Goal: Navigation & Orientation: Find specific page/section

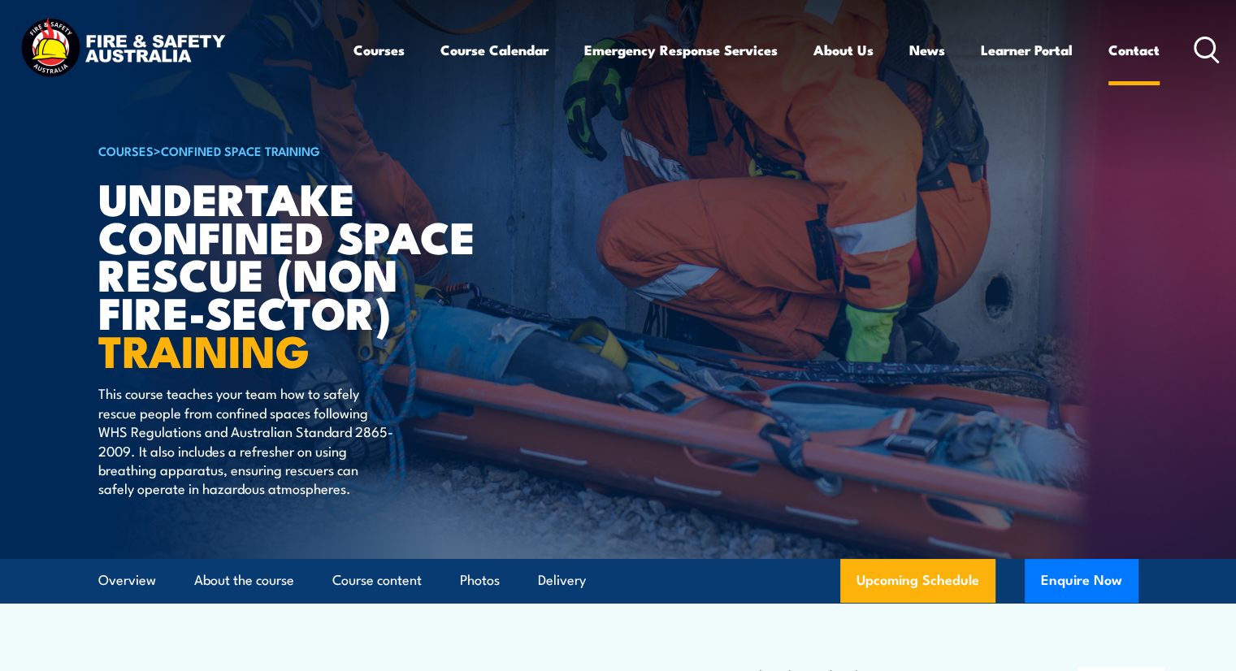
drag, startPoint x: 0, startPoint y: 0, endPoint x: 1133, endPoint y: 48, distance: 1133.8
click at [1133, 48] on link "Contact" at bounding box center [1133, 49] width 51 height 43
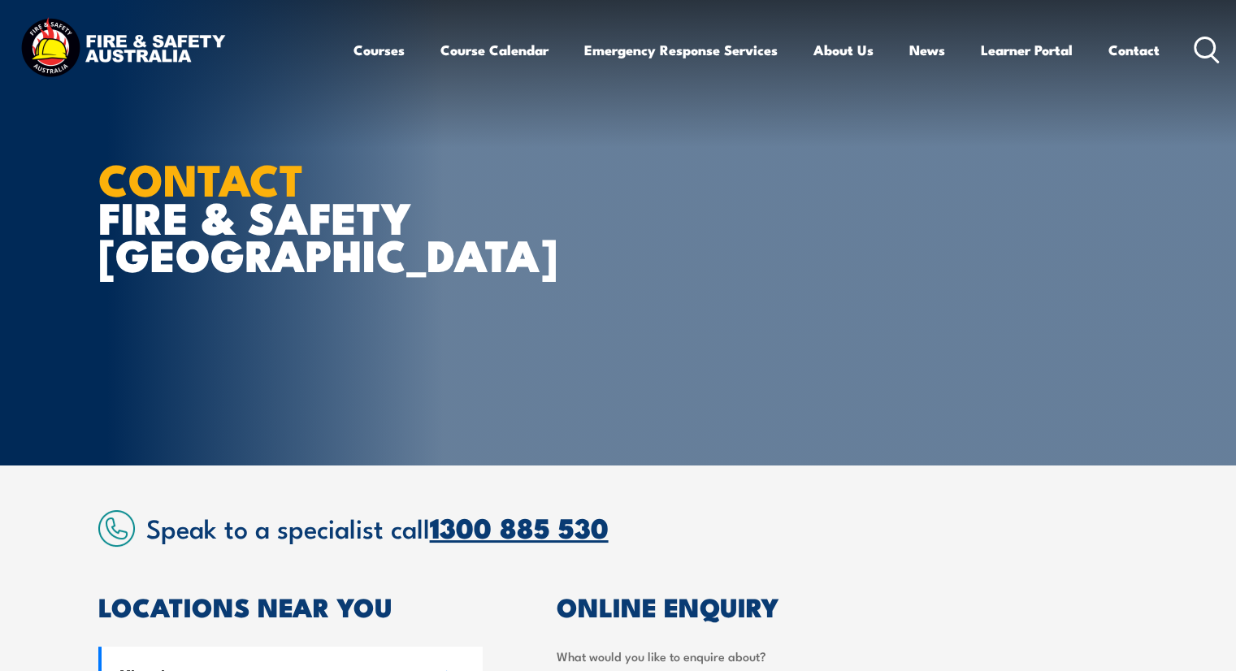
click at [528, 531] on link "1300 885 530" at bounding box center [519, 526] width 179 height 43
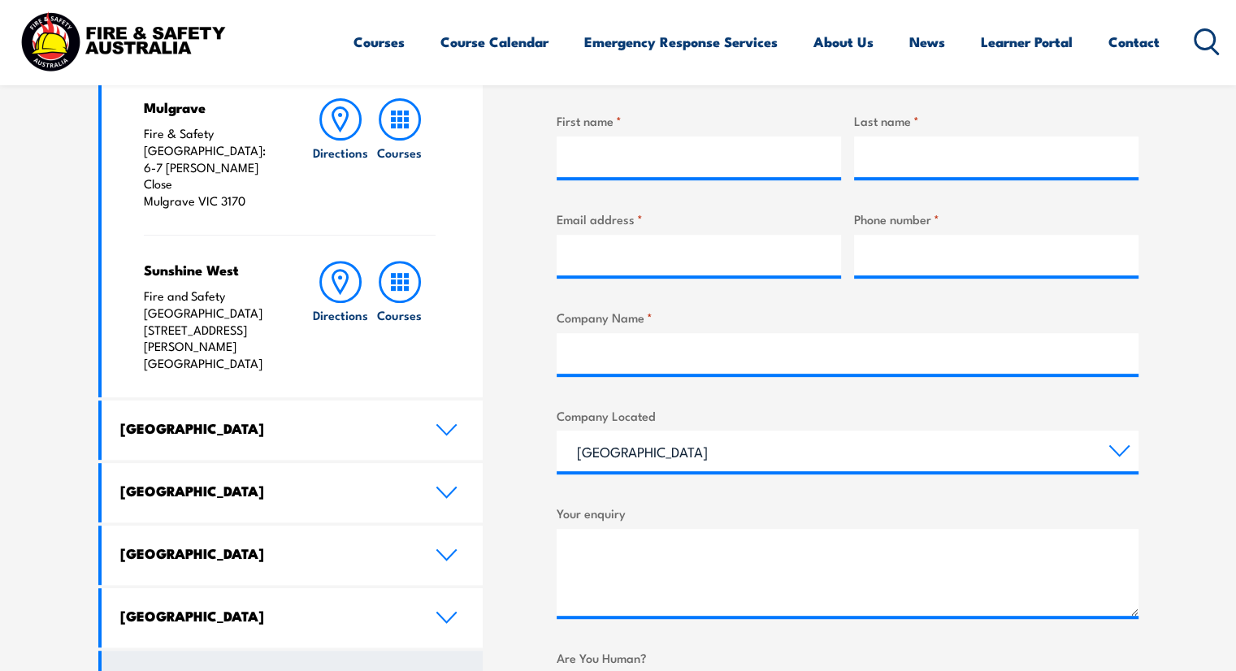
scroll to position [813, 0]
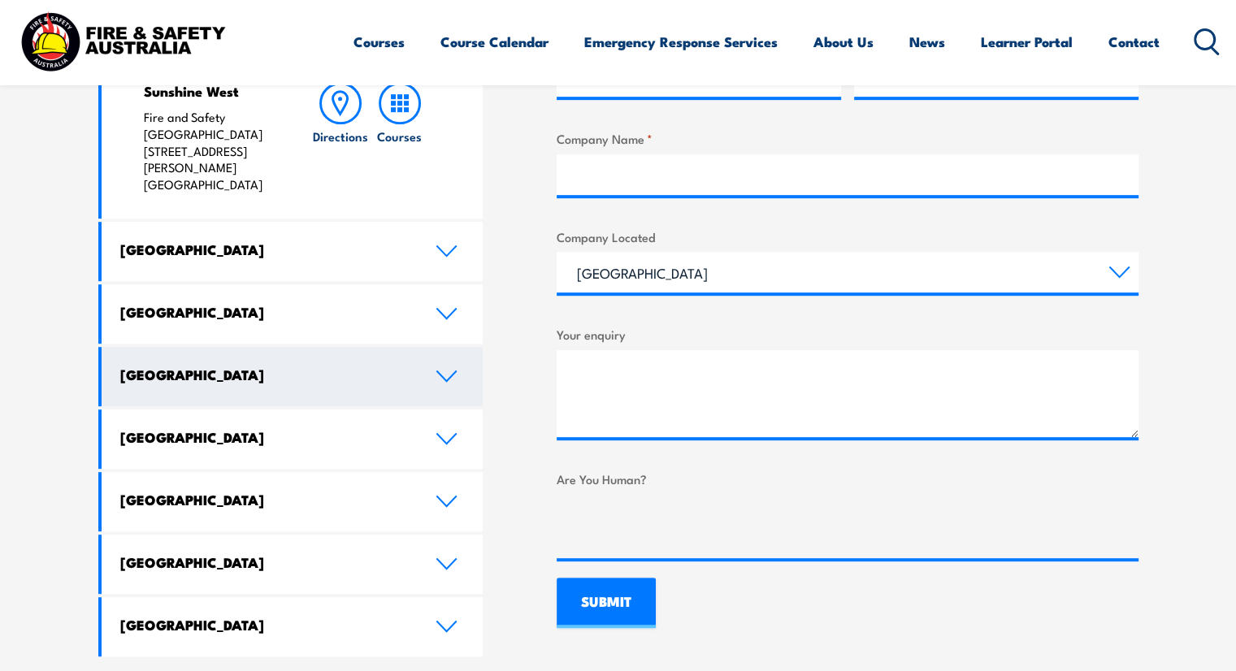
click at [443, 370] on icon at bounding box center [447, 376] width 22 height 13
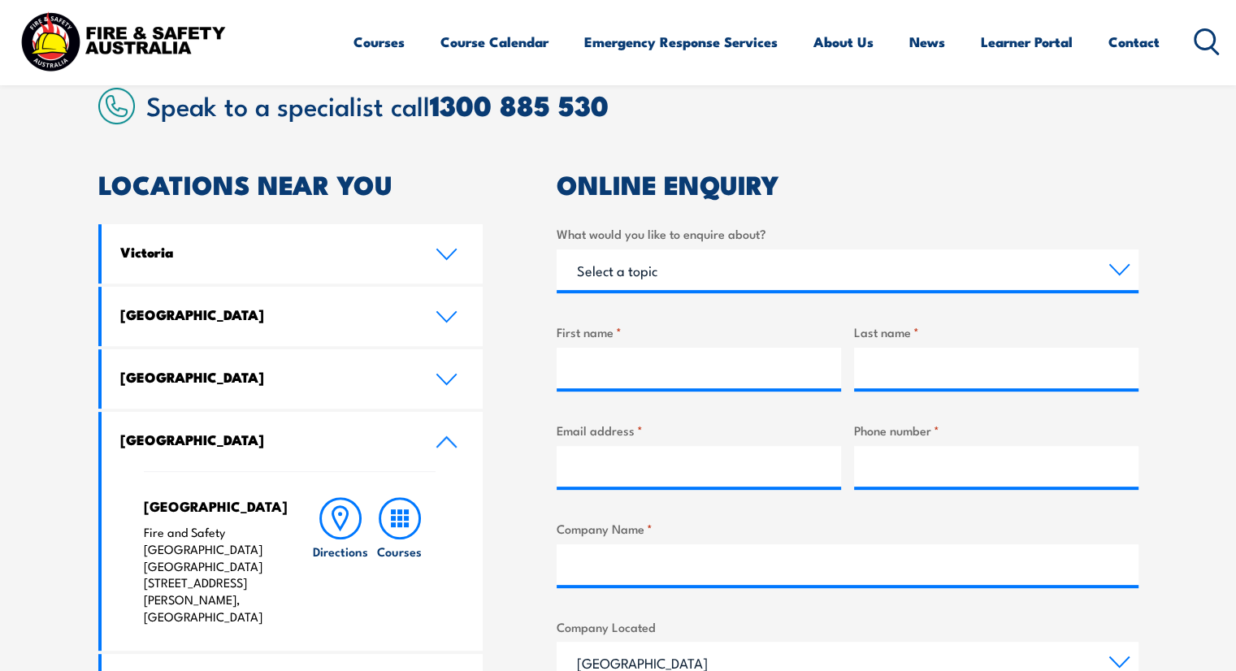
scroll to position [244, 0]
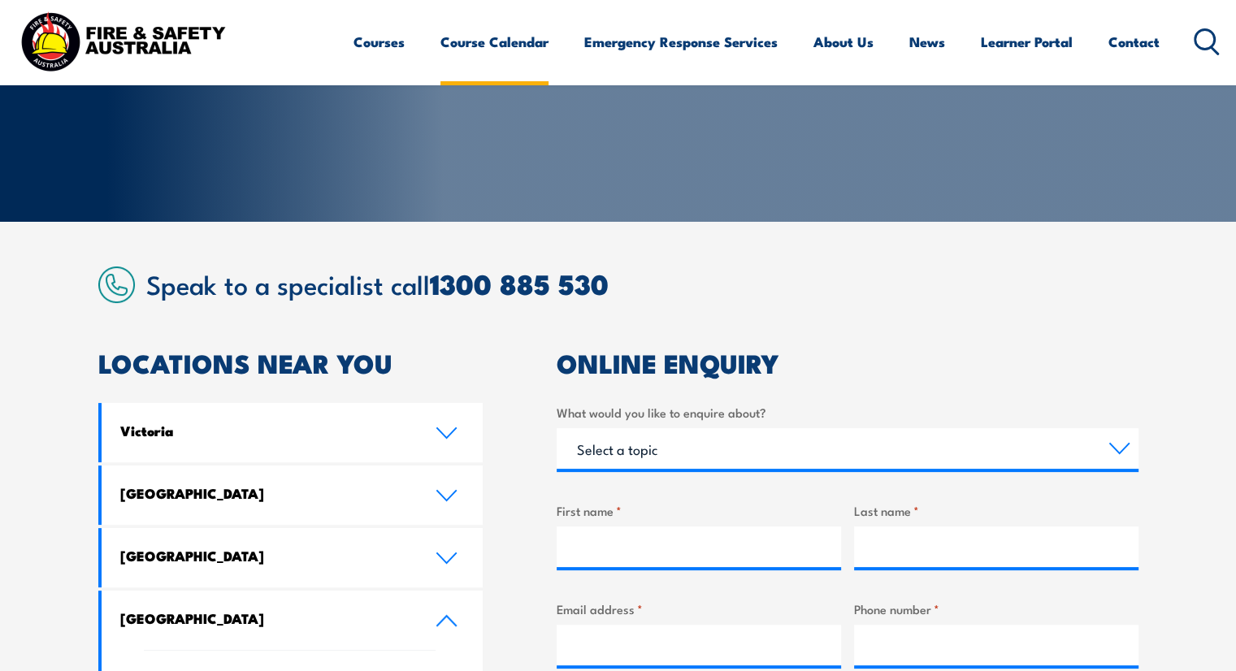
click at [509, 43] on link "Course Calendar" at bounding box center [494, 41] width 108 height 43
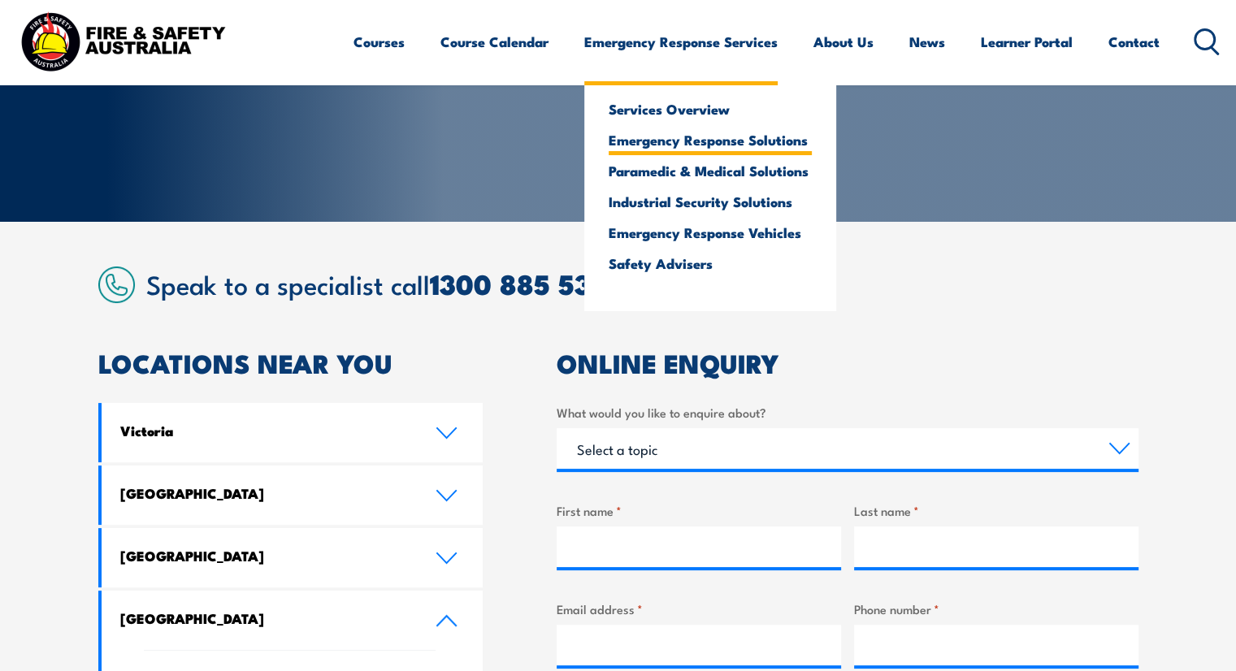
click at [696, 141] on link "Emergency Response Solutions" at bounding box center [710, 139] width 203 height 15
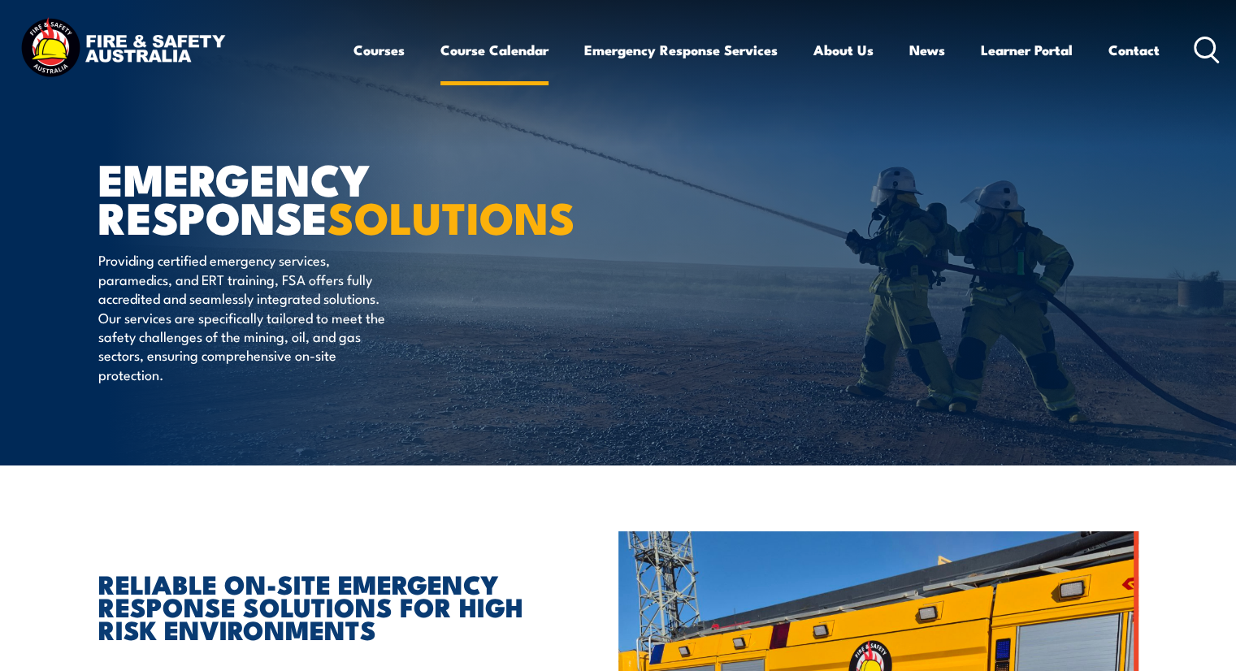
click at [510, 51] on link "Course Calendar" at bounding box center [494, 49] width 108 height 43
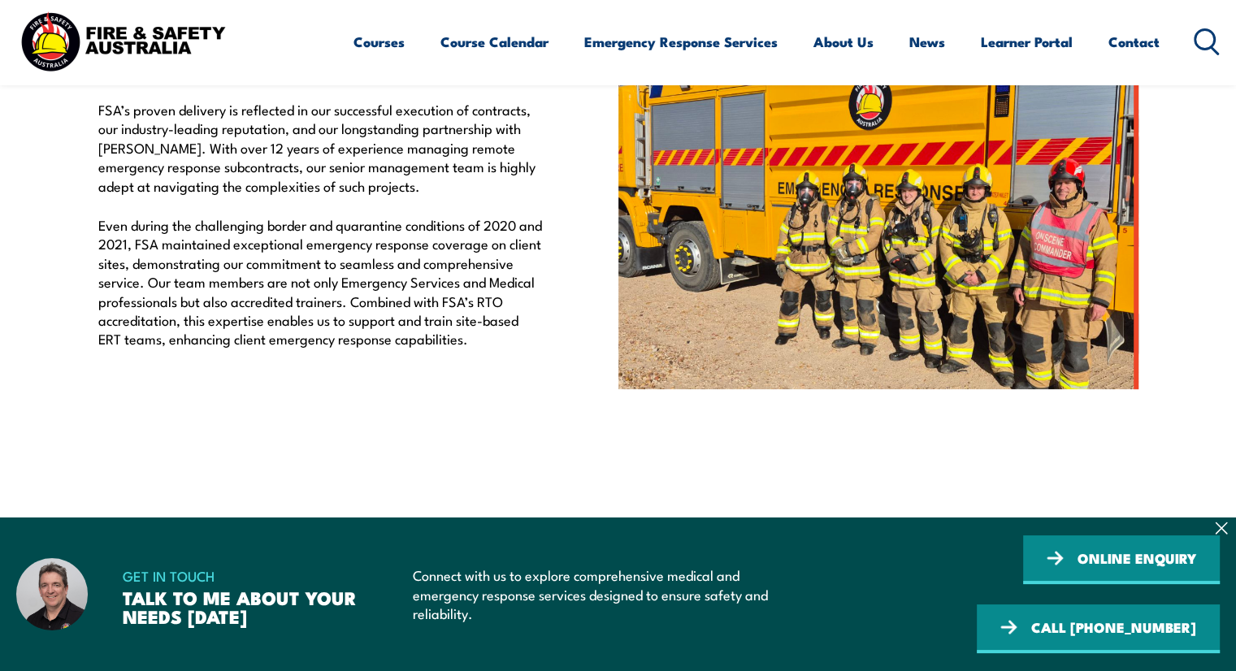
scroll to position [569, 0]
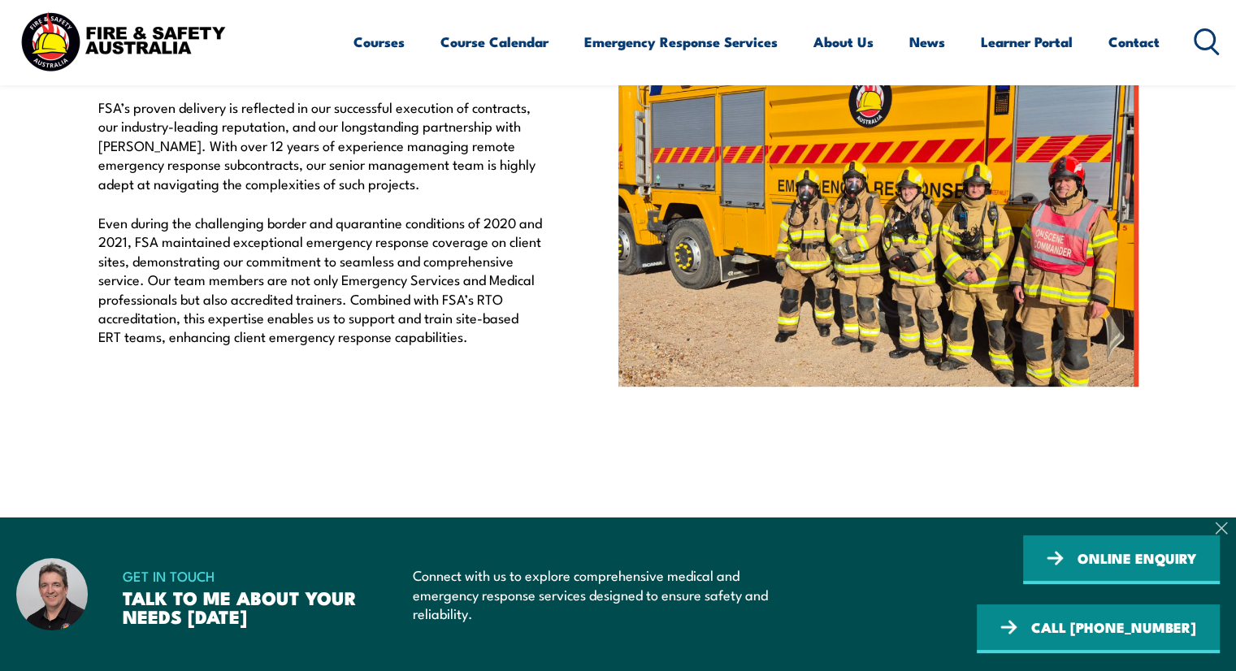
click at [1225, 529] on icon at bounding box center [1221, 528] width 13 height 13
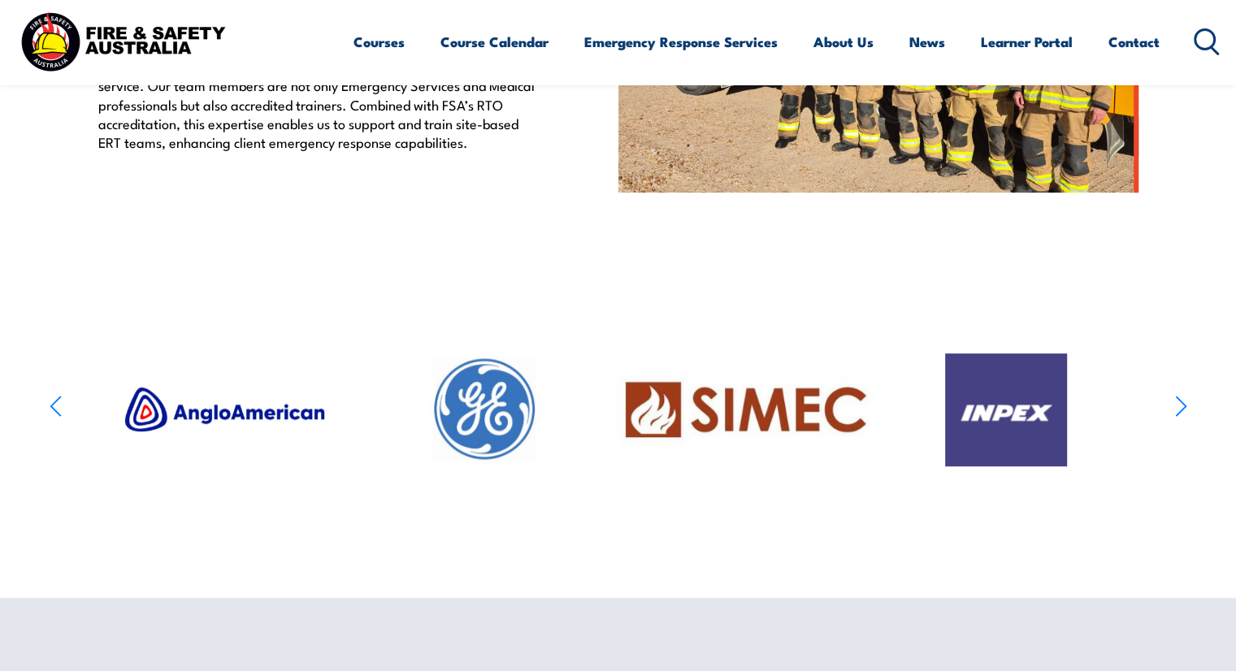
scroll to position [650, 0]
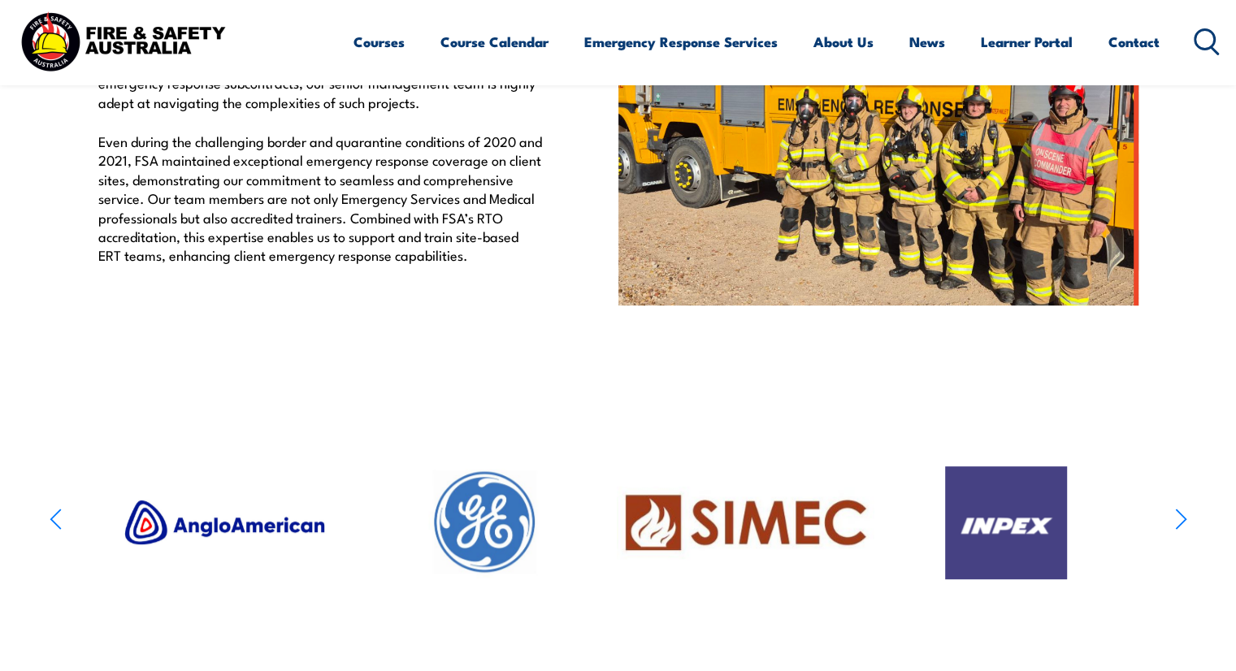
click at [1183, 529] on icon "button" at bounding box center [1181, 520] width 10 height 20
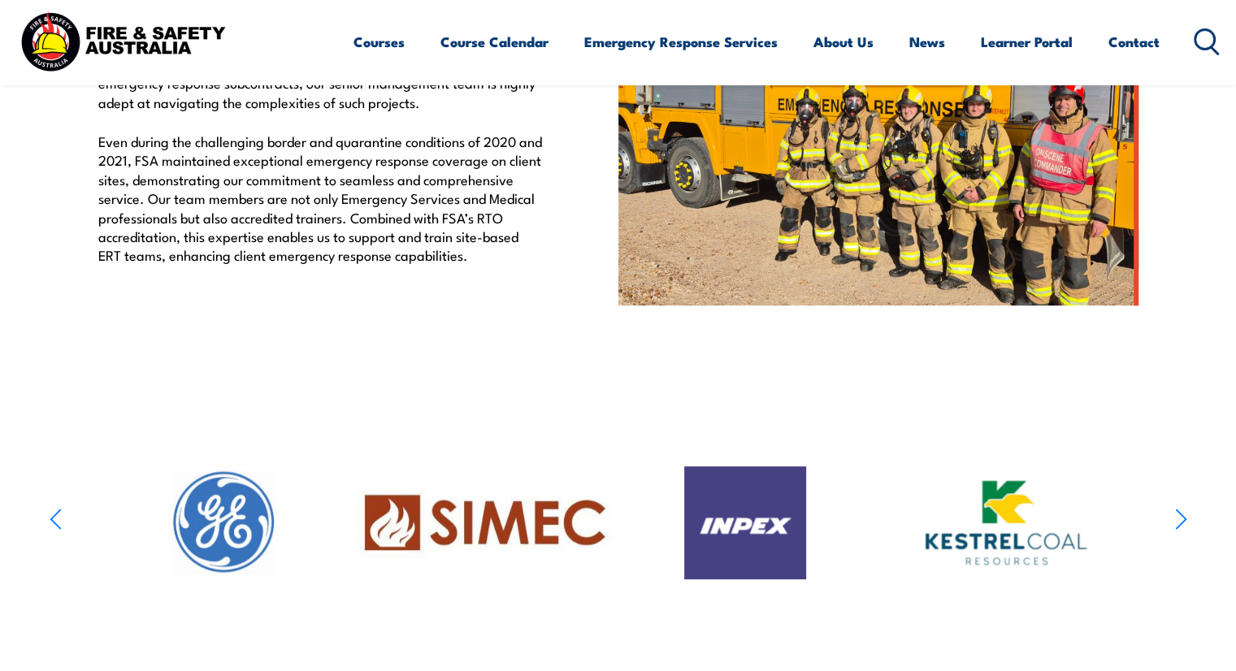
click at [1184, 529] on icon "button" at bounding box center [1181, 520] width 10 height 20
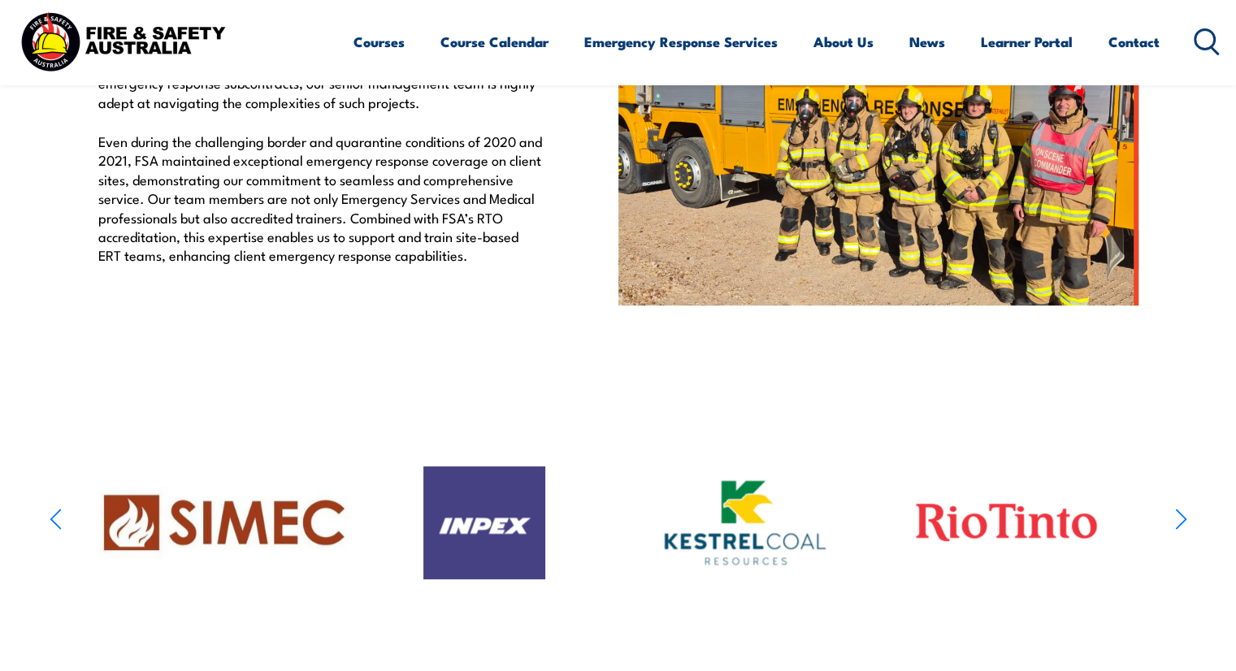
click at [1184, 529] on icon "button" at bounding box center [1181, 520] width 10 height 20
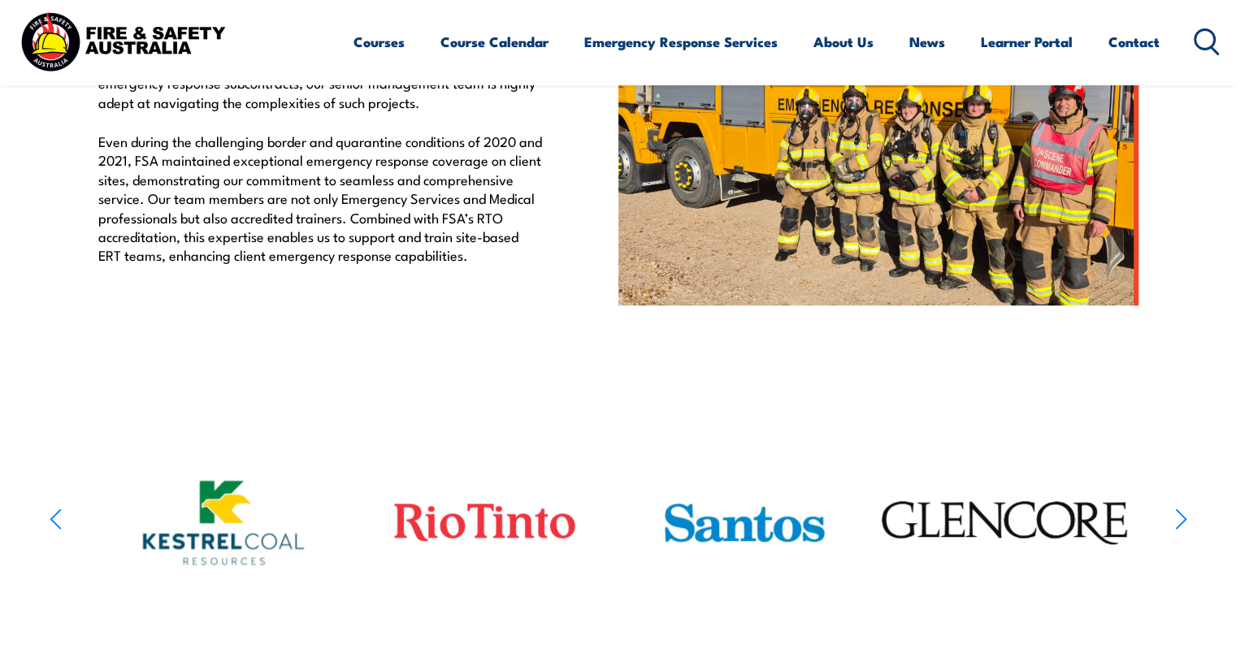
click at [1184, 529] on icon "button" at bounding box center [1181, 520] width 10 height 20
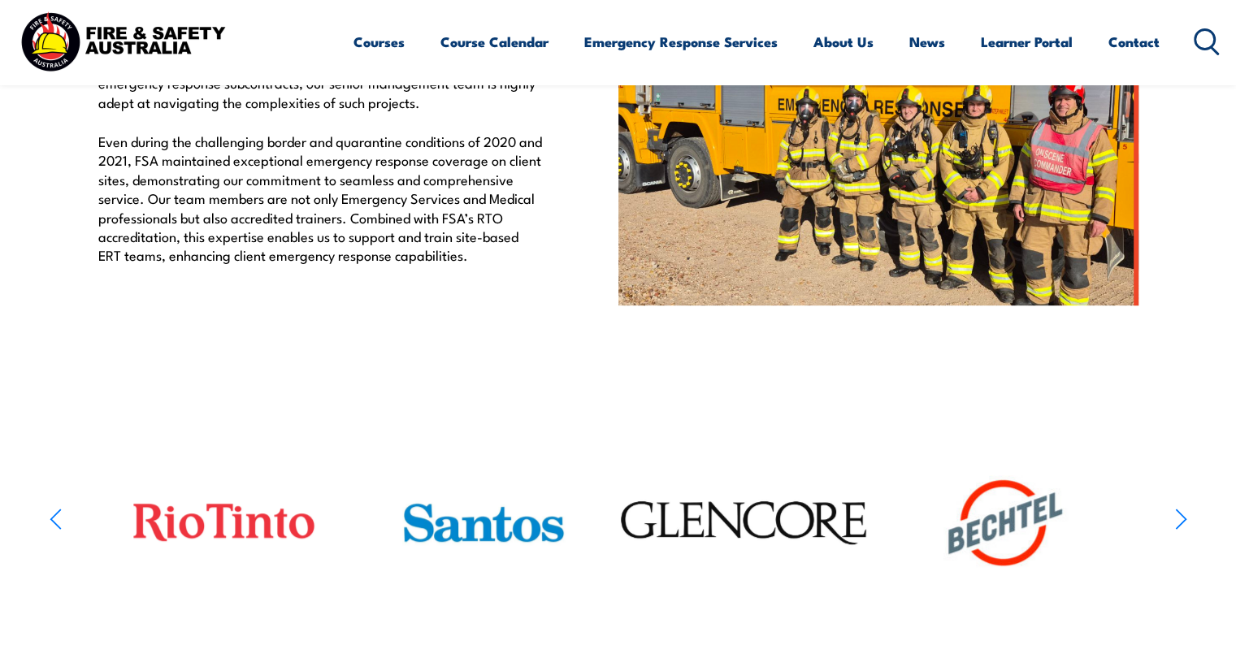
click at [1184, 529] on icon "button" at bounding box center [1181, 520] width 10 height 20
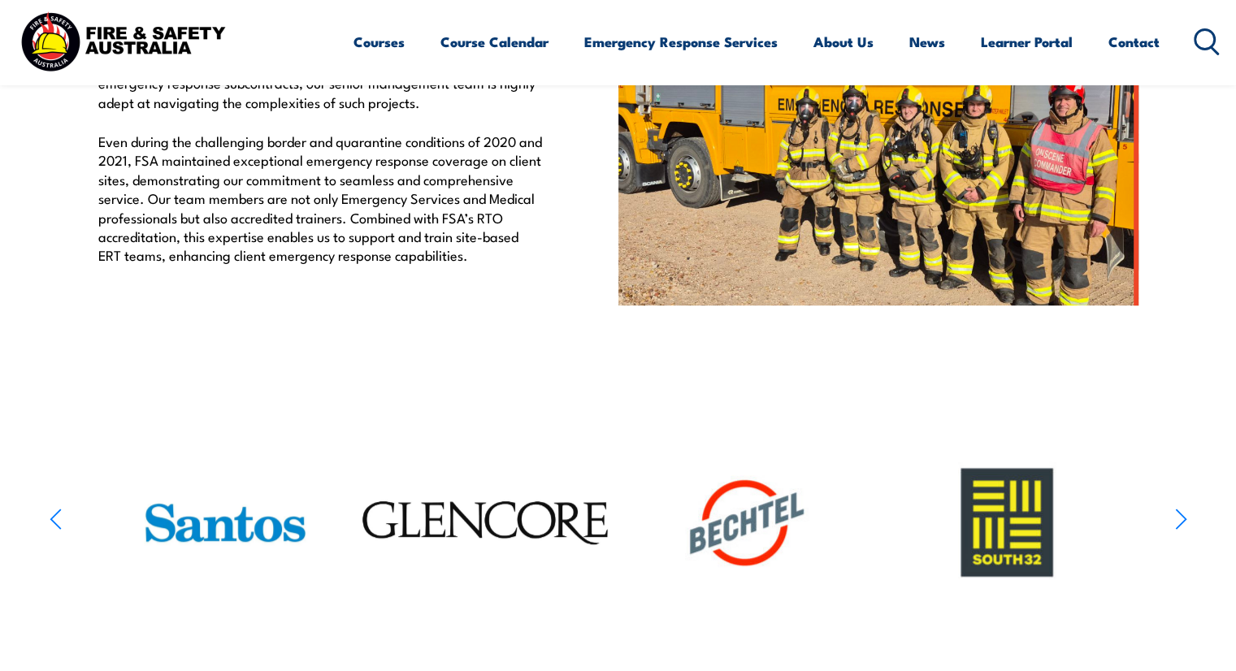
click at [1184, 529] on icon "button" at bounding box center [1181, 520] width 10 height 20
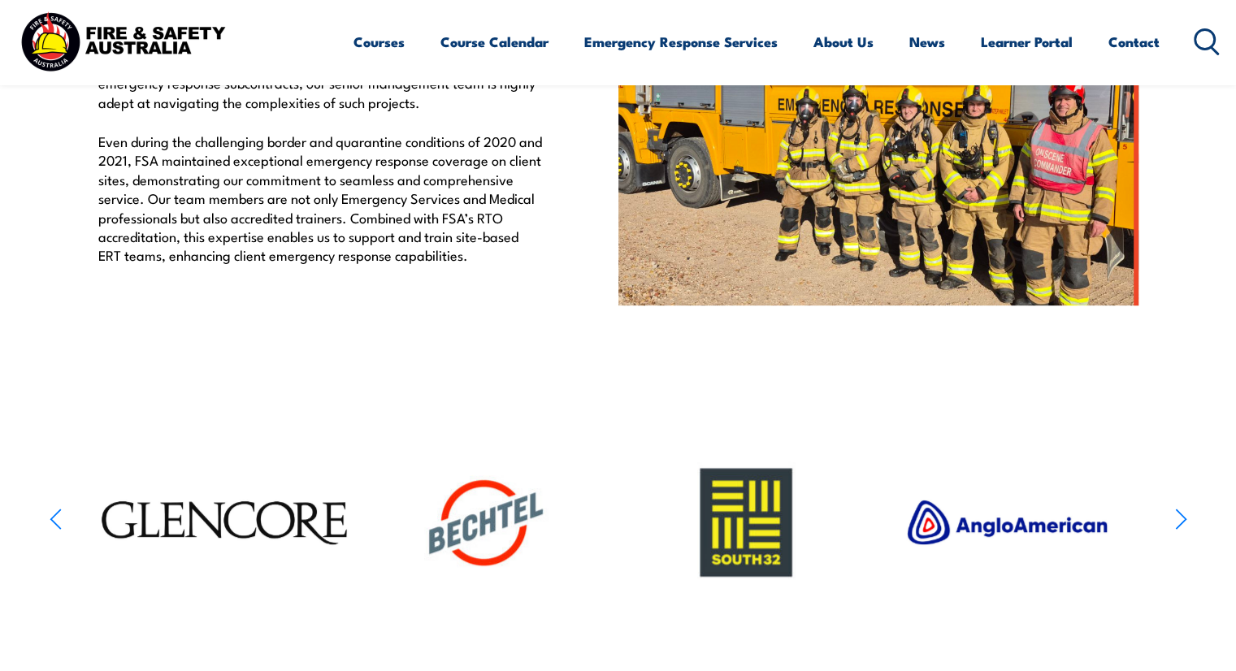
click at [1184, 529] on icon "button" at bounding box center [1181, 520] width 10 height 20
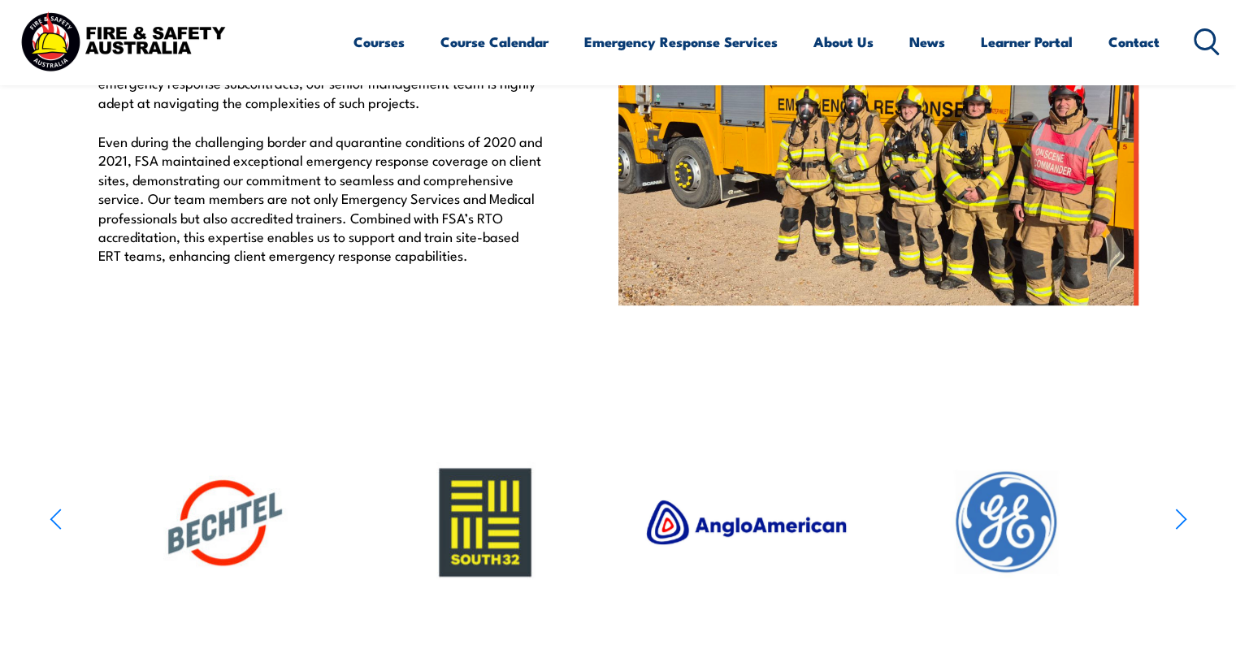
click at [1186, 531] on icon "button" at bounding box center [1181, 520] width 12 height 24
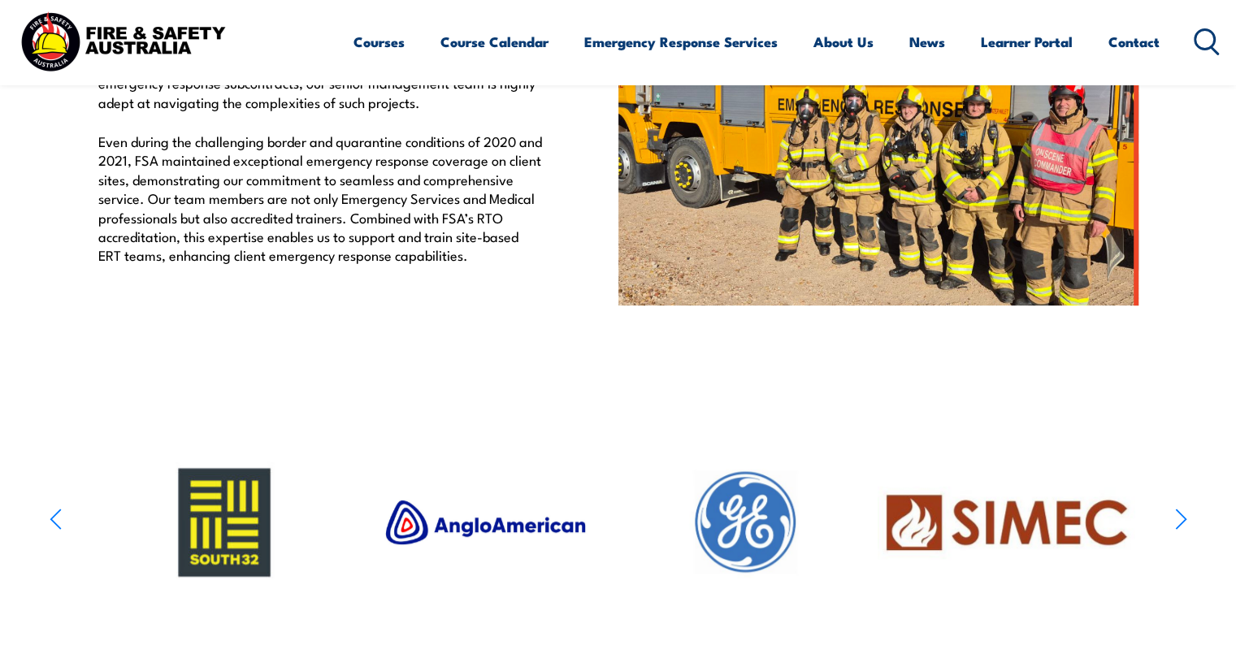
click at [1186, 531] on icon "button" at bounding box center [1181, 520] width 12 height 24
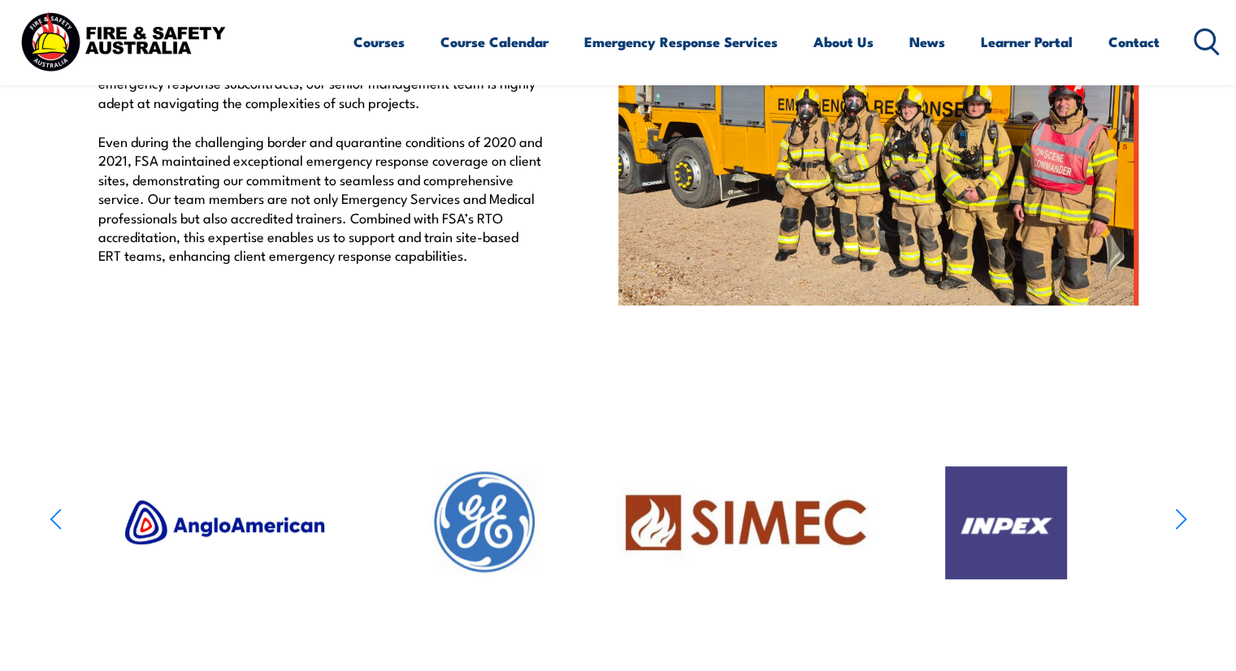
click at [1186, 531] on icon "button" at bounding box center [1181, 520] width 12 height 24
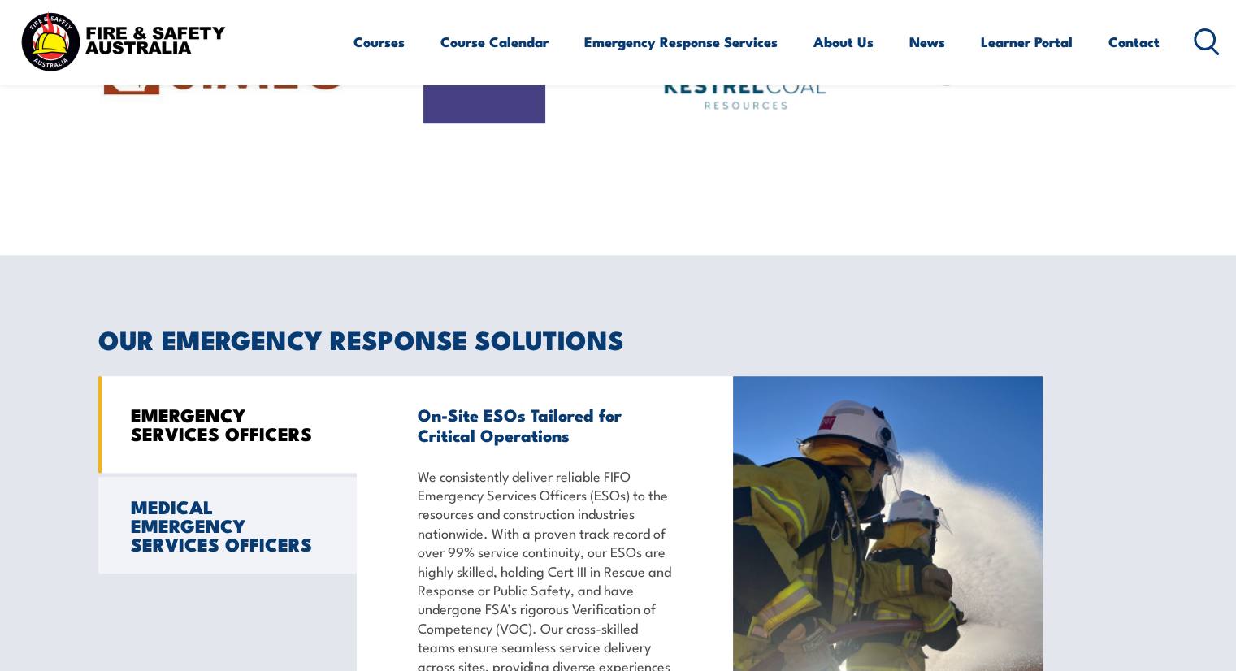
scroll to position [813, 0]
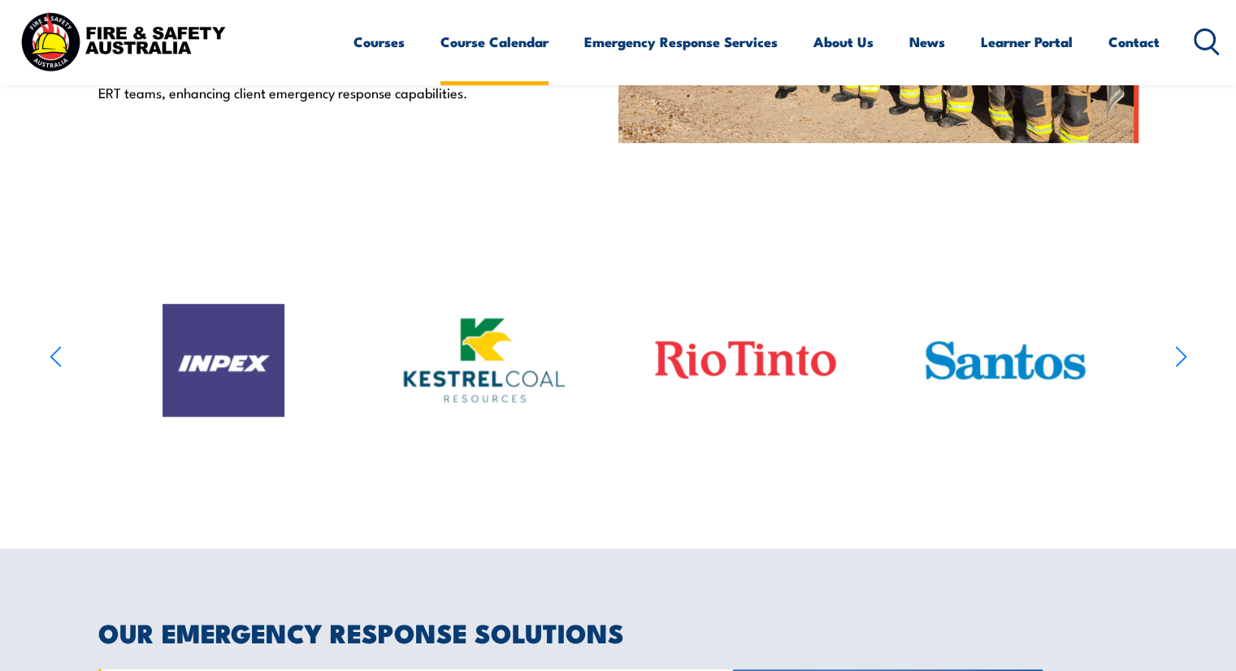
click at [497, 40] on link "Course Calendar" at bounding box center [494, 41] width 108 height 43
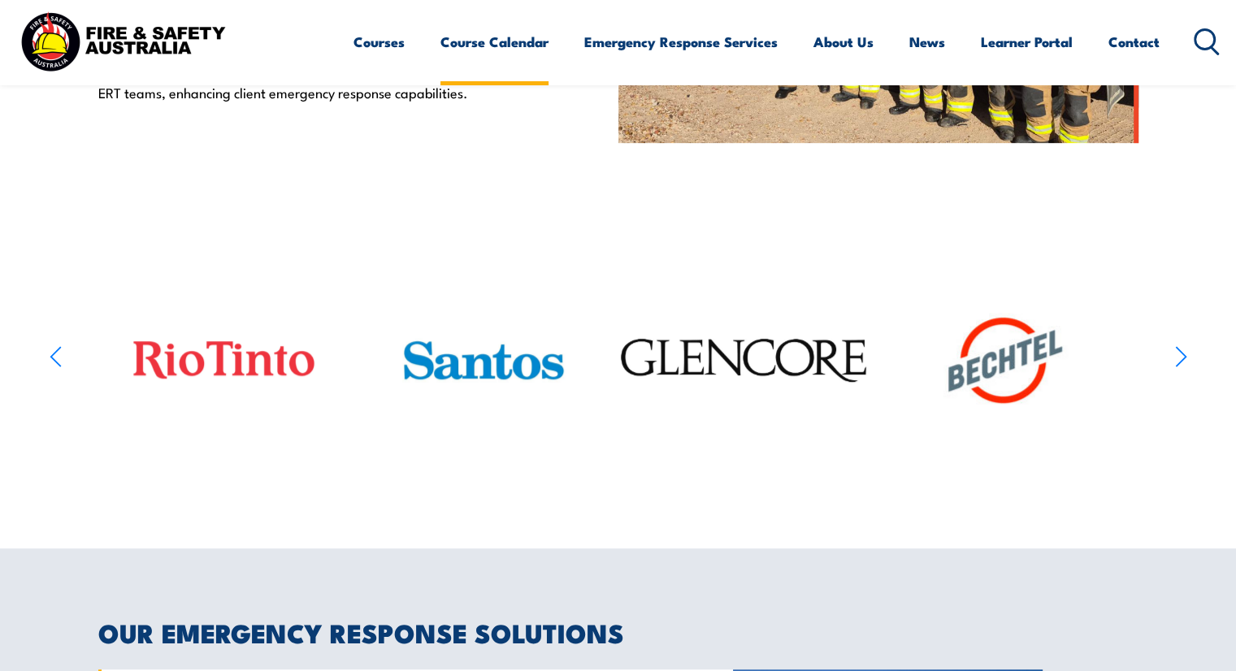
click at [510, 41] on link "Course Calendar" at bounding box center [494, 41] width 108 height 43
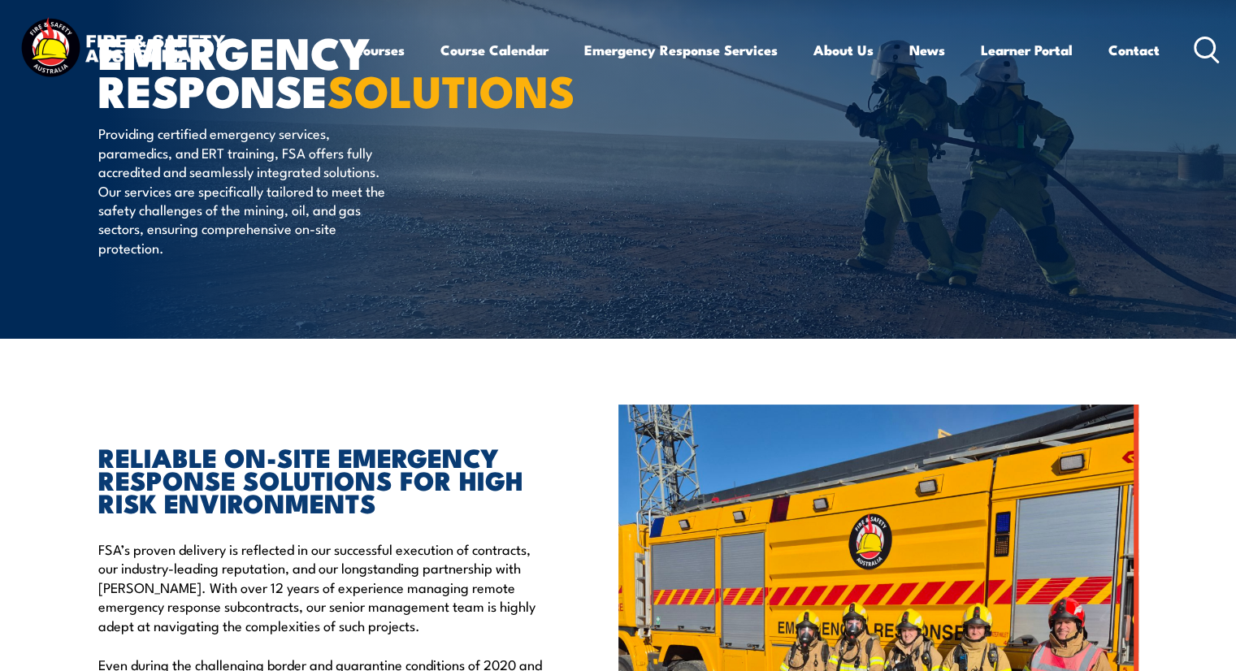
scroll to position [0, 0]
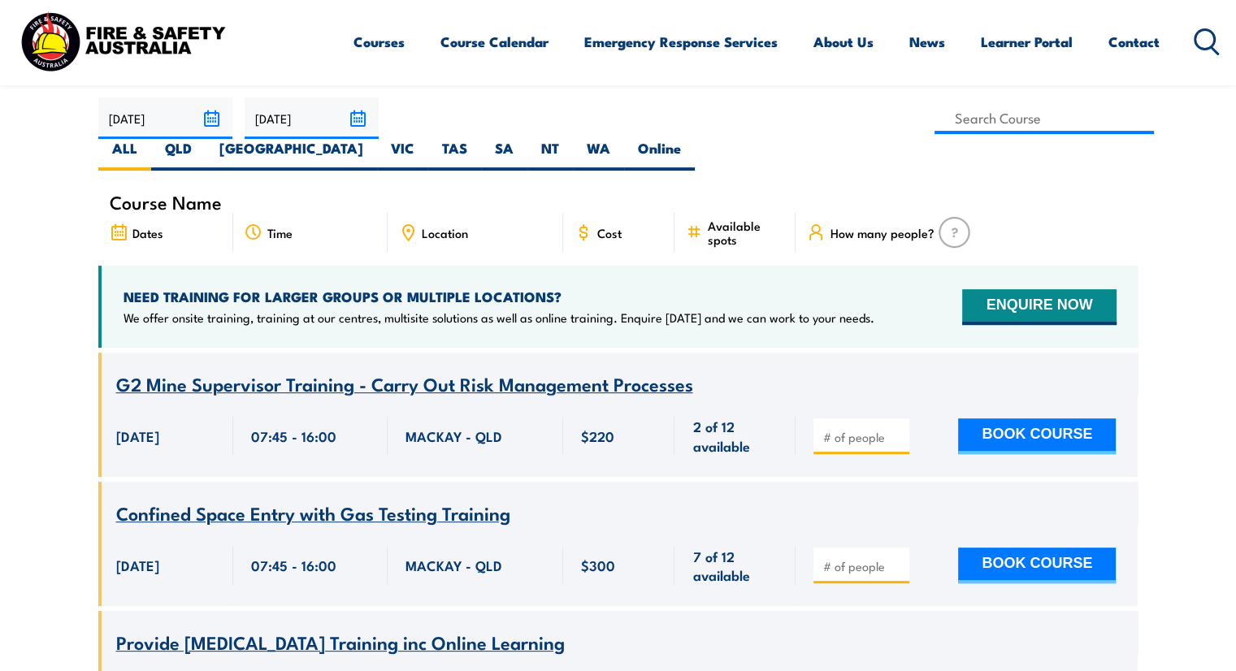
scroll to position [163, 0]
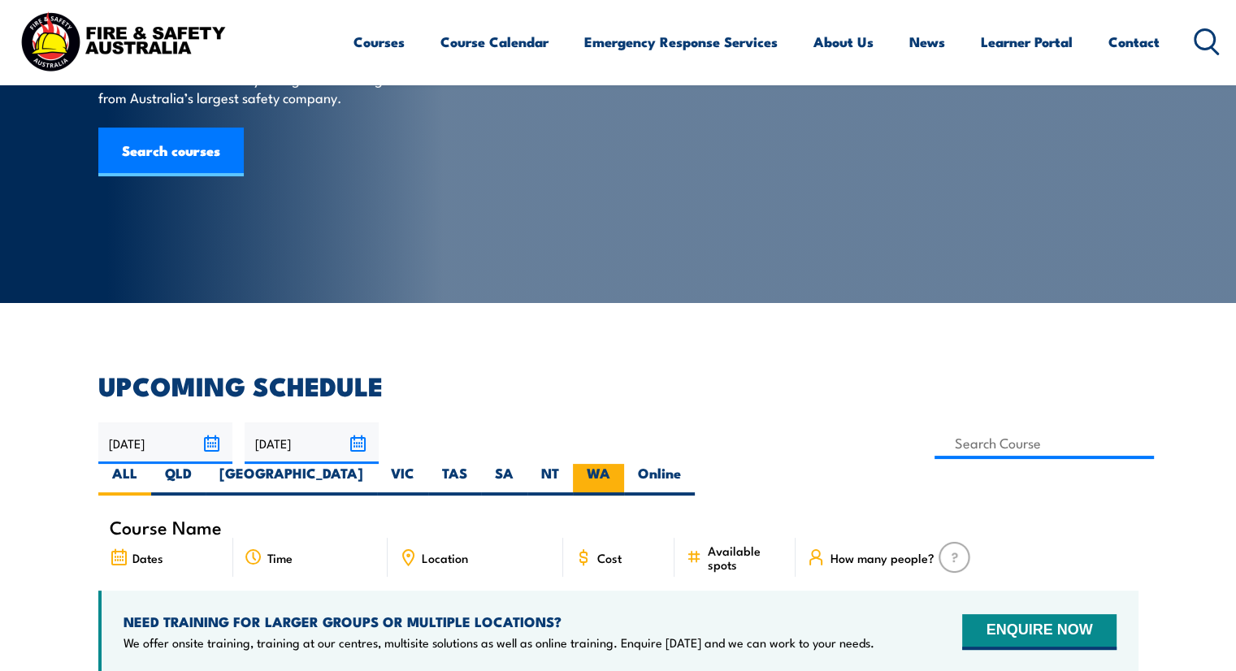
click at [624, 464] on label "WA" at bounding box center [598, 480] width 51 height 32
click at [621, 464] on input "WA" at bounding box center [615, 469] width 11 height 11
radio input "true"
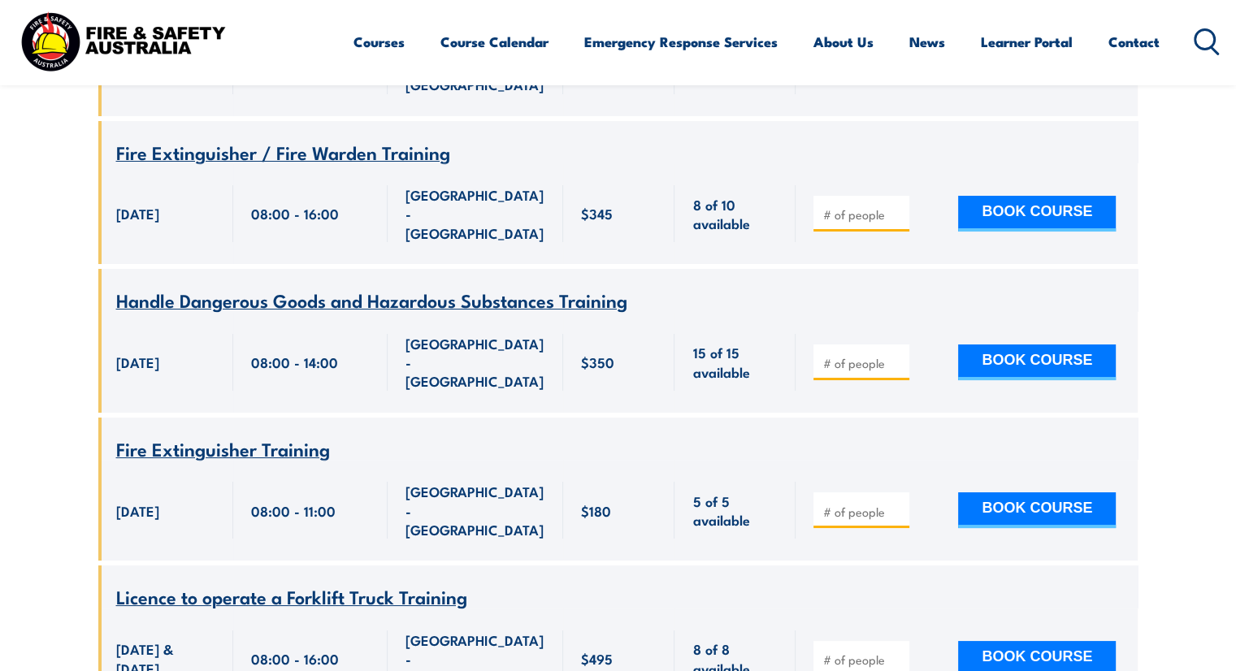
scroll to position [6143, 0]
